Goal: Transaction & Acquisition: Purchase product/service

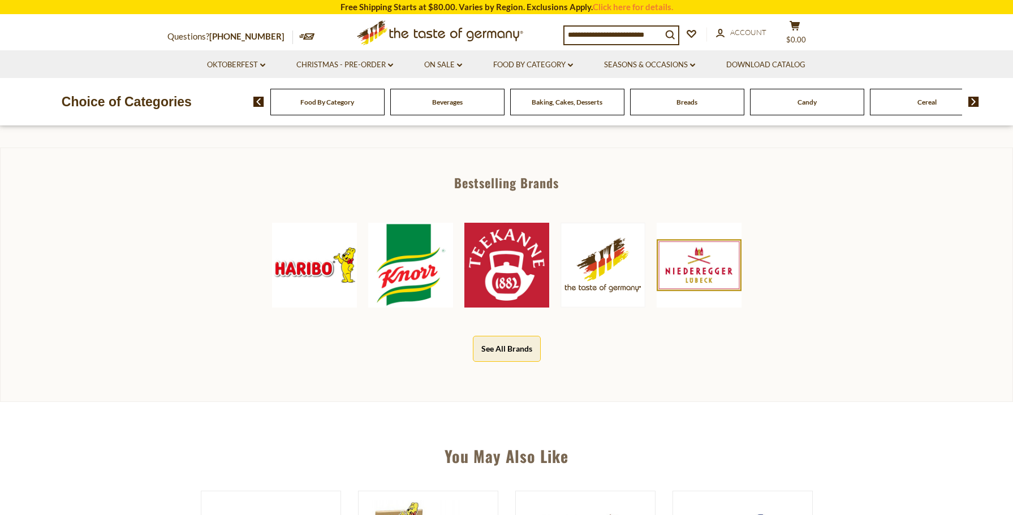
scroll to position [509, 0]
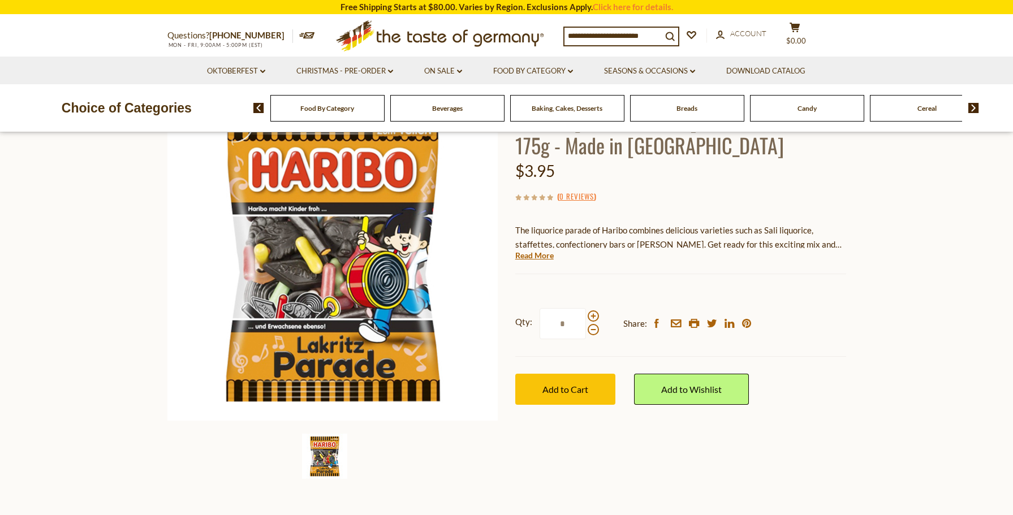
scroll to position [113, 0]
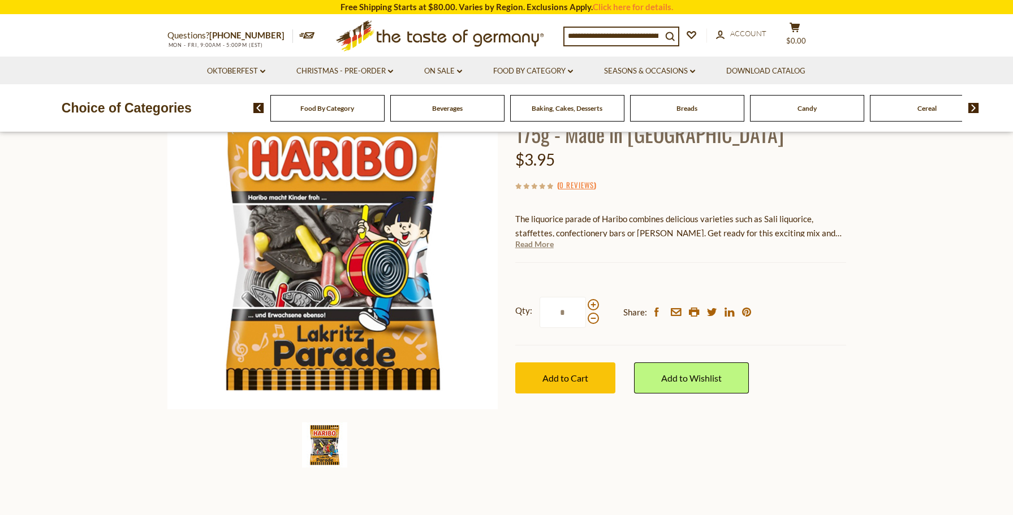
click at [535, 245] on link "Read More" at bounding box center [534, 244] width 38 height 11
click at [535, 245] on span "The liquorice parade of Haribo combines delicious varieties such as Sali liquor…" at bounding box center [678, 233] width 326 height 38
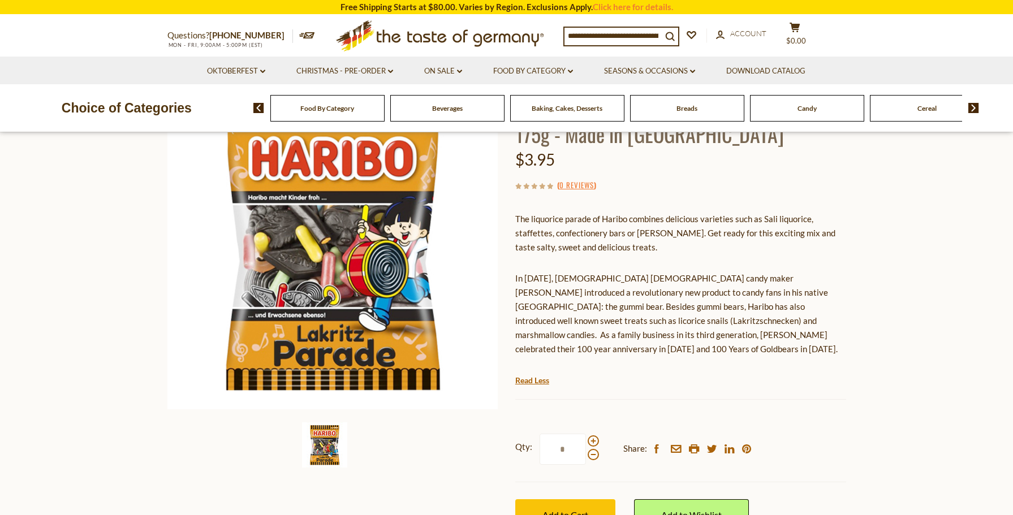
click at [703, 256] on div "The liquorice parade of Haribo combines delicious varieties such as Sali liquor…" at bounding box center [680, 289] width 331 height 170
